Goal: Task Accomplishment & Management: Manage account settings

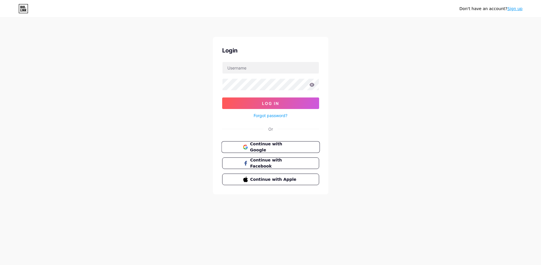
click at [252, 147] on span "Continue with Google" at bounding box center [274, 147] width 48 height 12
click at [261, 161] on span "Continue with Facebook" at bounding box center [274, 163] width 48 height 12
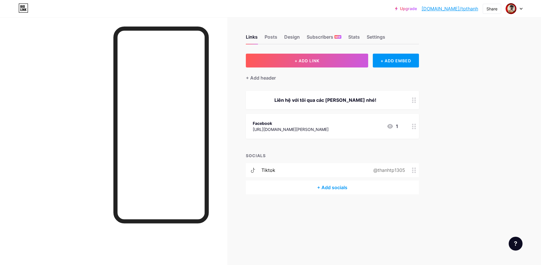
click at [326, 187] on div "+ Add socials" at bounding box center [332, 188] width 173 height 14
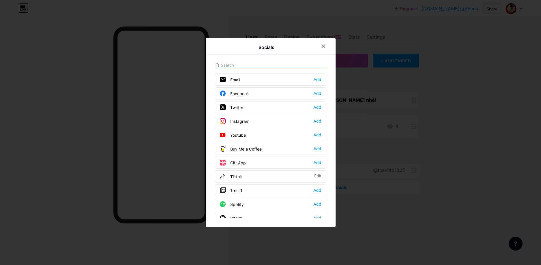
click at [254, 135] on div "Youtube Add" at bounding box center [270, 135] width 111 height 12
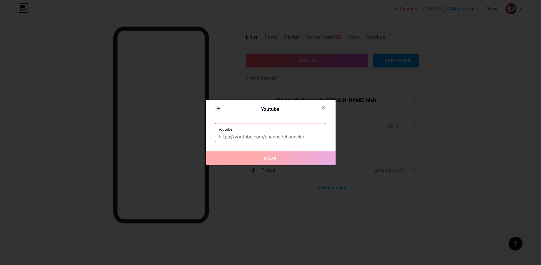
paste input "https://www.youtube.com/@th%C3%A0nhth%C3%A1itk"
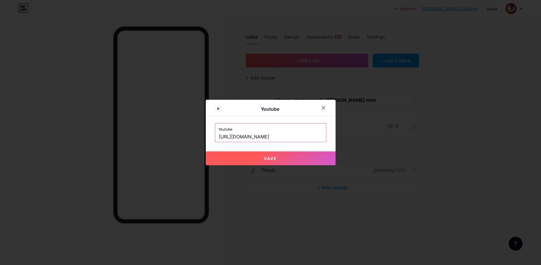
type input "https://www.youtube.com/@th%C3%A0nhth%C3%A1itk"
click at [269, 156] on span "Save" at bounding box center [270, 158] width 13 height 5
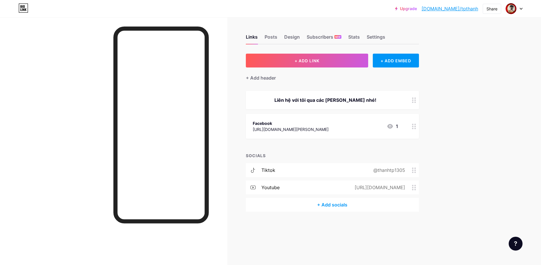
click at [365, 188] on div "https://www.youtube.com/@th%C3%A0nhth%C3%A1itk" at bounding box center [378, 187] width 67 height 7
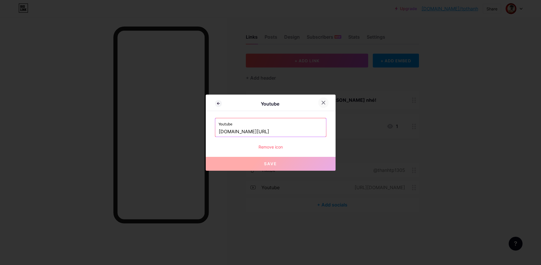
click at [322, 102] on icon at bounding box center [323, 102] width 3 height 3
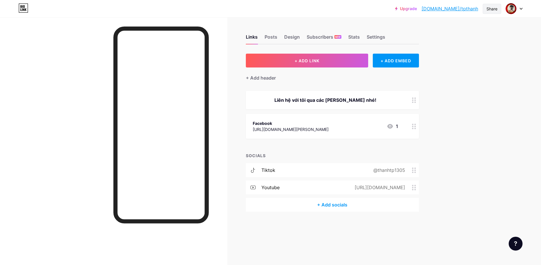
click at [490, 8] on div "Share" at bounding box center [492, 9] width 11 height 6
click at [455, 29] on div "Copy link" at bounding box center [458, 30] width 86 height 14
click at [345, 188] on div "https://www.youtube.com/@th%C3%A0nhth%C3%A1itk" at bounding box center [378, 187] width 67 height 7
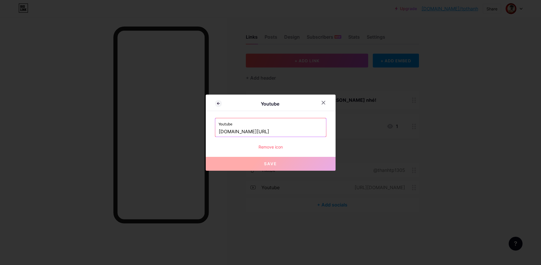
click at [293, 131] on input "www.youtube.com/@th%C3%A0nhth%C3%A1itk" at bounding box center [271, 132] width 104 height 10
paste input "https://www.youtube.com/@anhthanhdaytoantin"
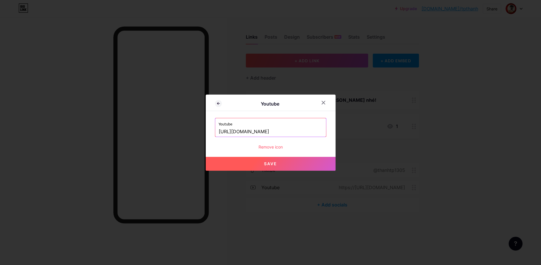
type input "https://www.youtube.com/@anhthanhdaytoantin"
click at [295, 164] on button "Save" at bounding box center [271, 164] width 130 height 14
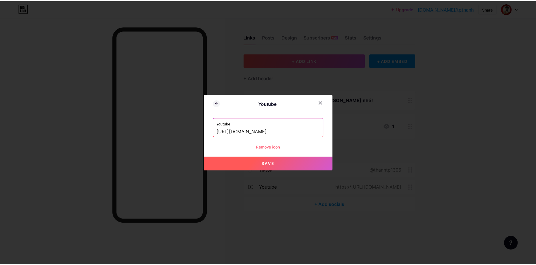
scroll to position [0, 0]
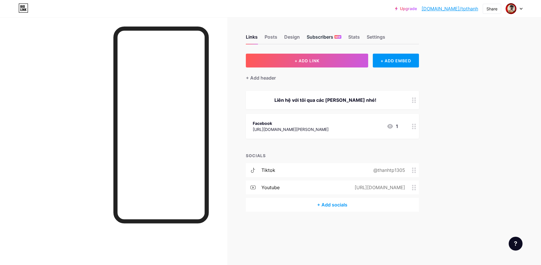
click at [319, 37] on div "Subscribers NEW" at bounding box center [324, 38] width 35 height 10
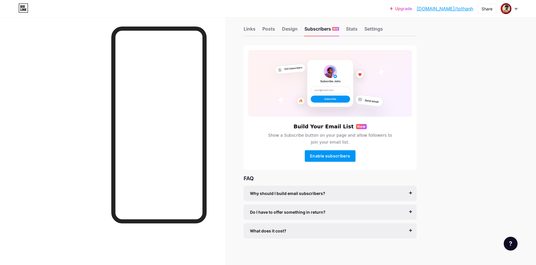
scroll to position [10, 0]
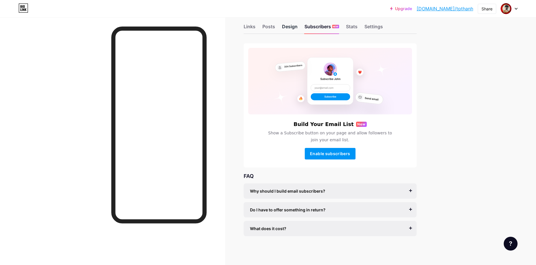
click at [294, 28] on div "Design" at bounding box center [290, 28] width 16 height 10
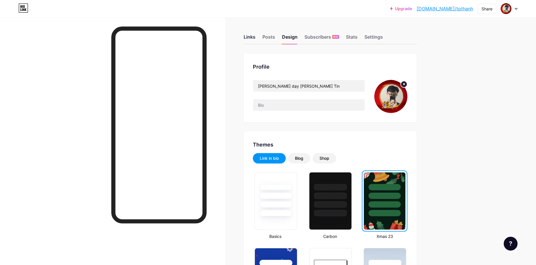
click at [251, 36] on div "Links" at bounding box center [250, 38] width 12 height 10
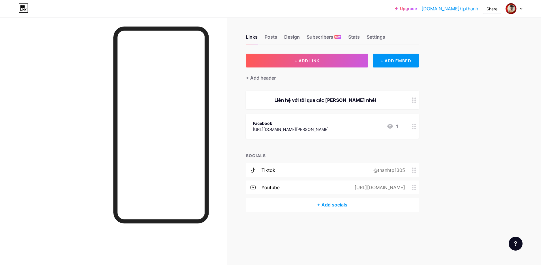
click at [394, 127] on div "1" at bounding box center [393, 126] width 12 height 7
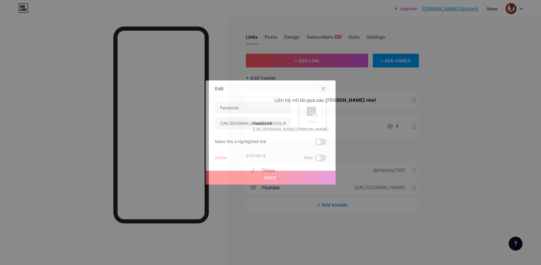
click at [321, 87] on icon at bounding box center [323, 88] width 5 height 5
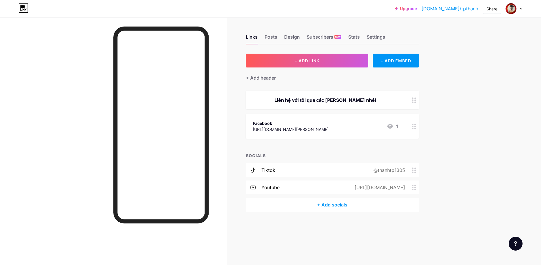
click at [354, 172] on div "tiktok @thanhtp1305" at bounding box center [332, 170] width 173 height 14
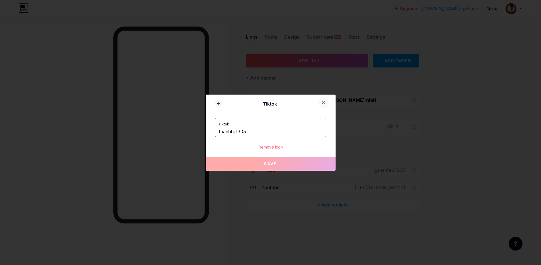
click at [322, 103] on icon at bounding box center [323, 102] width 3 height 3
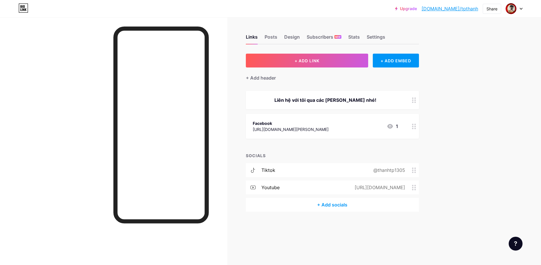
click at [357, 171] on div "tiktok @thanhtp1305" at bounding box center [332, 170] width 173 height 14
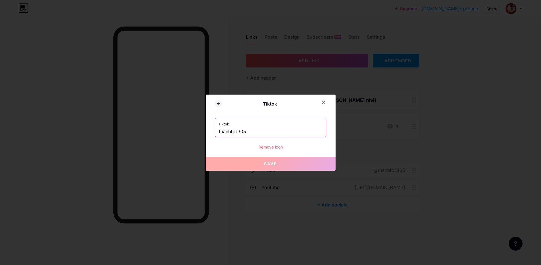
drag, startPoint x: 260, startPoint y: 134, endPoint x: 198, endPoint y: 130, distance: 62.2
click at [198, 130] on div "Tiktok Tiktok thanhtp1305 Remove icon Save" at bounding box center [270, 132] width 541 height 265
paste input "https://www.tiktok.com/@"
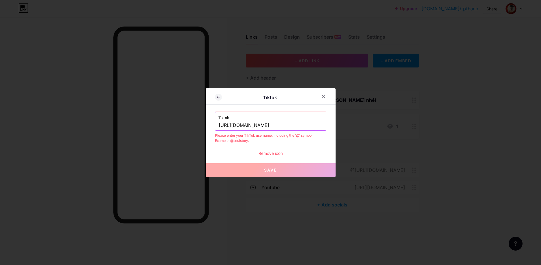
drag, startPoint x: 268, startPoint y: 125, endPoint x: 210, endPoint y: 125, distance: 57.7
click at [210, 125] on div "Tiktok Tiktok https://www.tiktok.com/@thanhtp1305 Please enter your TikTok user…" at bounding box center [271, 132] width 130 height 89
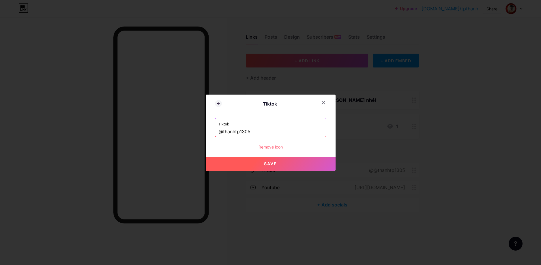
click at [291, 167] on button "Save" at bounding box center [271, 164] width 130 height 14
type input "https://tiktok.com/@thanhtp1305"
